Goal: Navigation & Orientation: Understand site structure

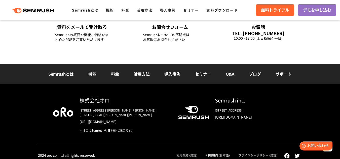
click at [232, 74] on link "Q&A" at bounding box center [230, 74] width 9 height 6
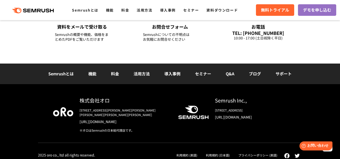
click at [288, 73] on link "サポート" at bounding box center [284, 74] width 16 height 6
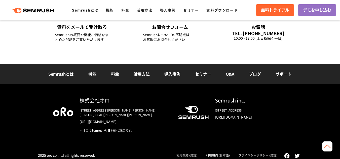
click at [255, 75] on link "ブログ" at bounding box center [255, 74] width 12 height 6
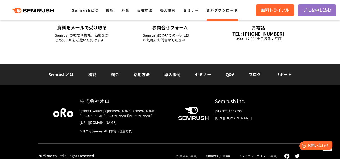
scroll to position [242, 0]
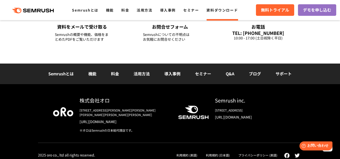
click at [278, 74] on link "サポート" at bounding box center [284, 74] width 16 height 6
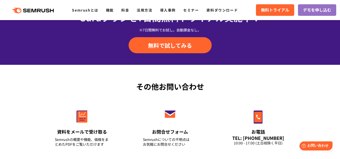
scroll to position [674, 0]
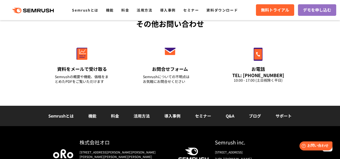
click at [136, 119] on link "活用方法" at bounding box center [142, 116] width 16 height 6
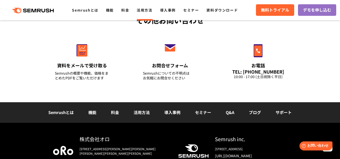
scroll to position [787, 0]
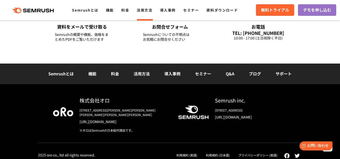
click at [64, 75] on link "Semrushとは" at bounding box center [60, 74] width 25 height 6
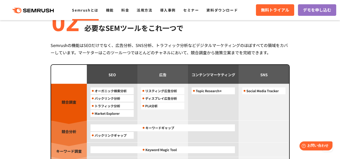
scroll to position [420, 0]
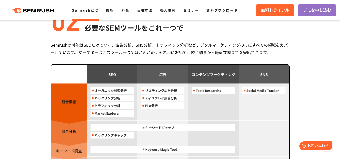
click at [107, 115] on img at bounding box center [170, 140] width 238 height 151
